Goal: Transaction & Acquisition: Obtain resource

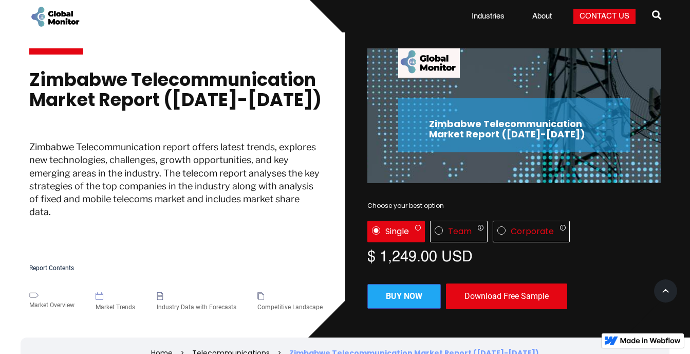
click at [513, 302] on div "Download Free Sample" at bounding box center [506, 296] width 121 height 26
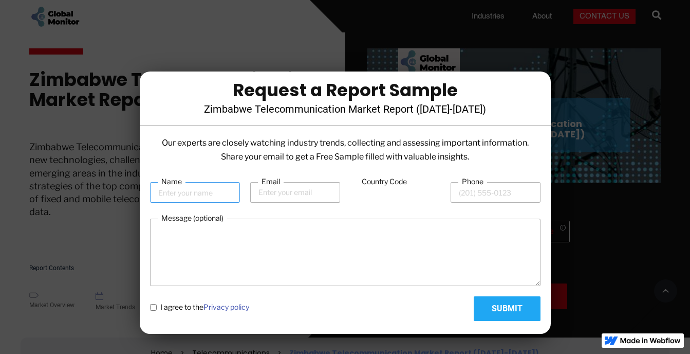
click at [220, 191] on input "Name" at bounding box center [195, 192] width 90 height 21
type input "[PERSON_NAME]"
type input "[EMAIL_ADDRESS][DOMAIN_NAME]"
click at [484, 194] on input "Phone" at bounding box center [496, 192] width 90 height 21
type input "0782203828"
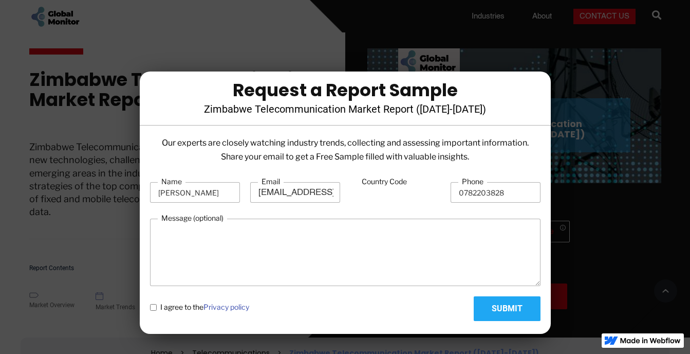
click at [162, 309] on span "I agree to the Privacy policy" at bounding box center [204, 307] width 89 height 10
click at [157, 309] on policy "I agree to the Privacy policy" at bounding box center [153, 307] width 7 height 7
checkbox policy "true"
click at [510, 310] on input "Submit" at bounding box center [507, 308] width 67 height 25
click at [389, 194] on input "Country Code" at bounding box center [396, 193] width 90 height 20
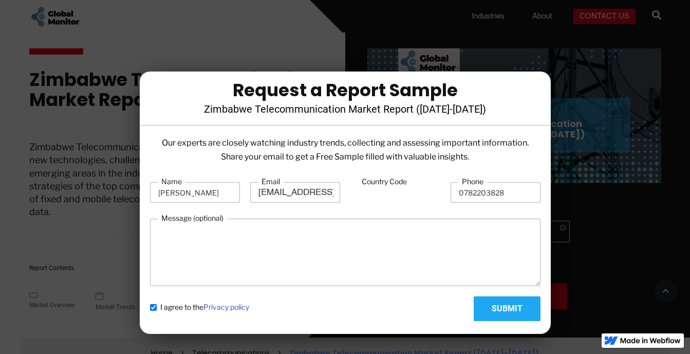
click at [378, 193] on input "00" at bounding box center [396, 193] width 90 height 20
type input "00"
click at [507, 310] on input "Submit" at bounding box center [507, 308] width 67 height 25
type input "Please wait..."
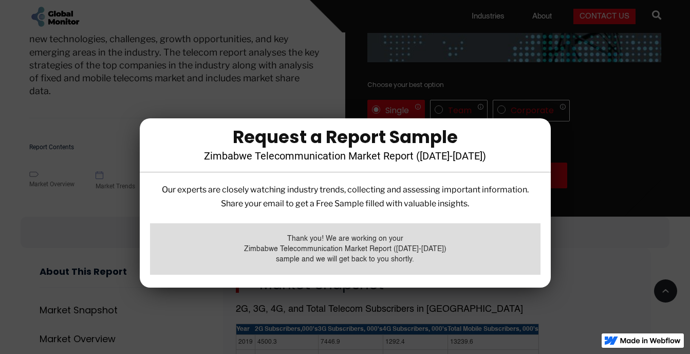
scroll to position [103, 0]
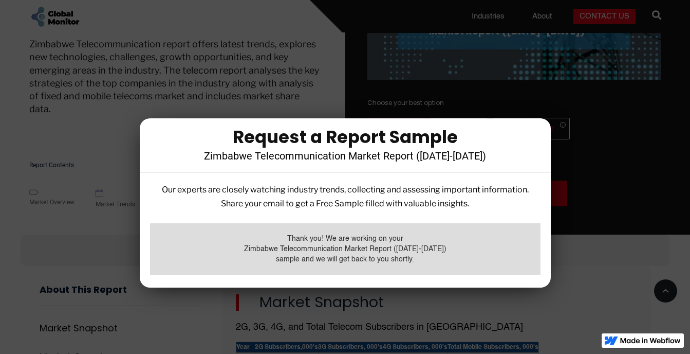
click at [616, 207] on div at bounding box center [345, 177] width 690 height 354
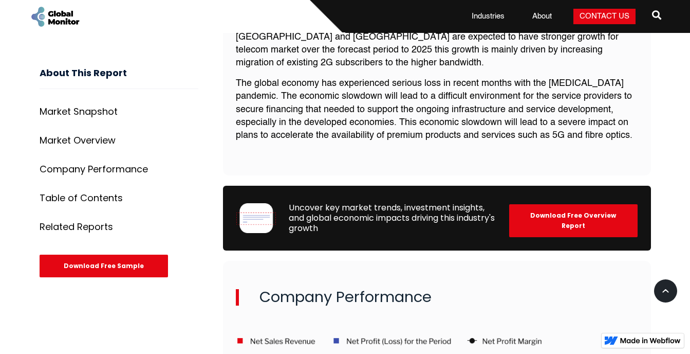
scroll to position [1748, 0]
